Goal: Task Accomplishment & Management: Manage account settings

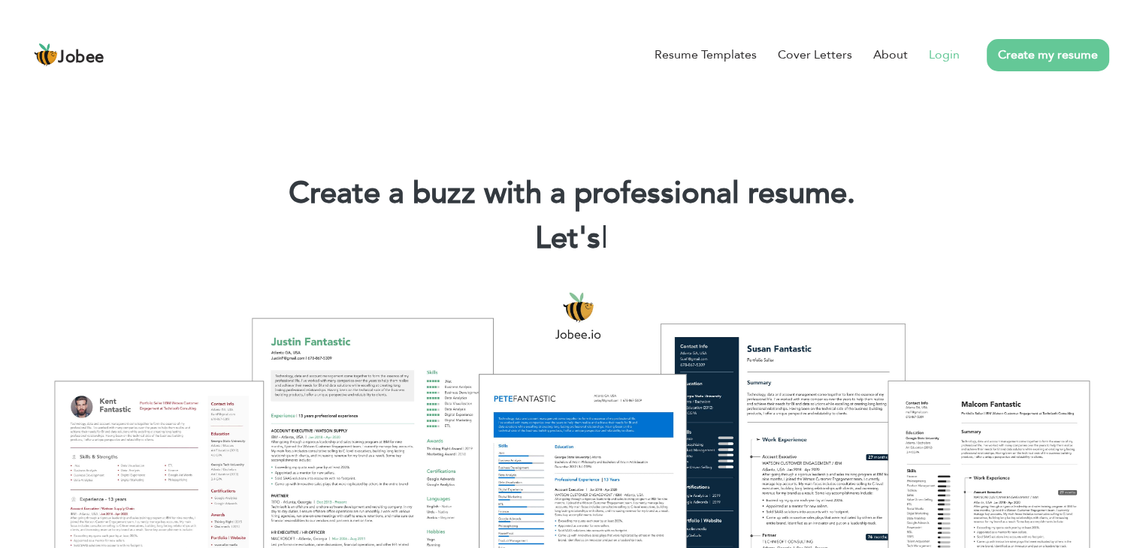
click at [946, 52] on link "Login" at bounding box center [943, 55] width 31 height 18
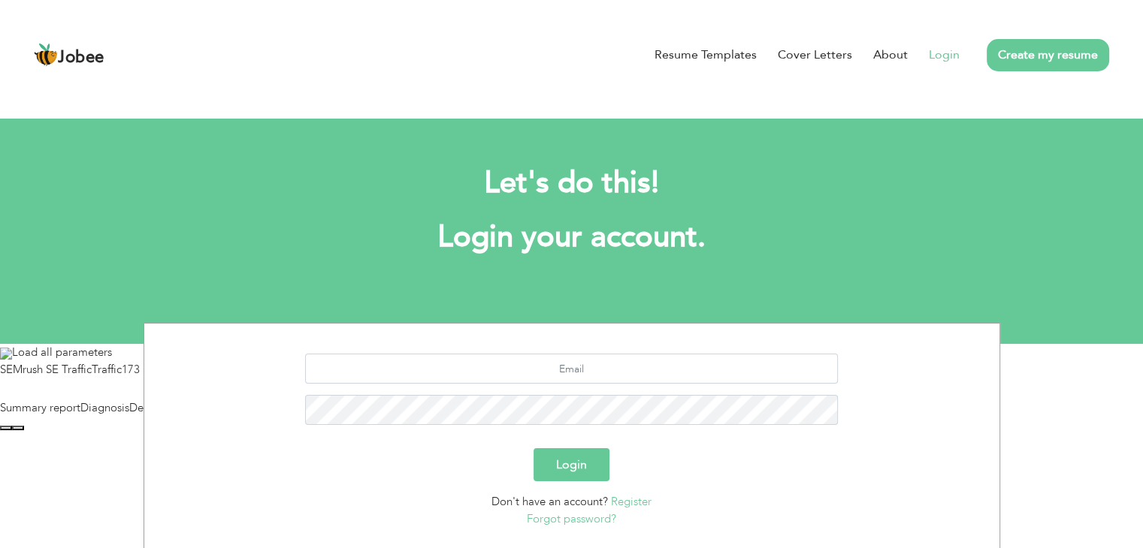
scroll to position [96, 0]
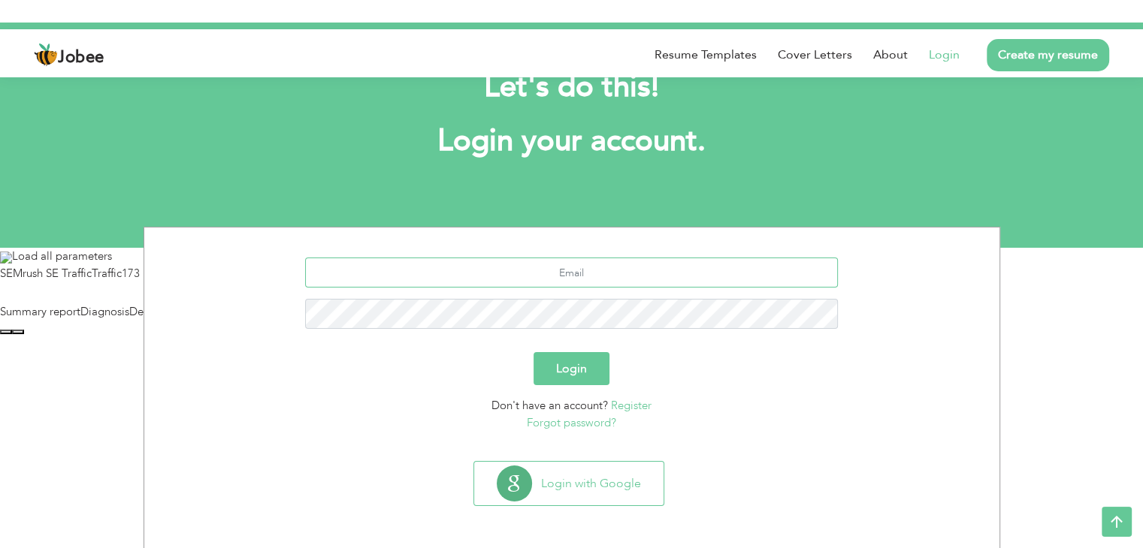
click at [592, 273] on input "text" at bounding box center [571, 273] width 533 height 30
